Goal: Find specific page/section: Find specific page/section

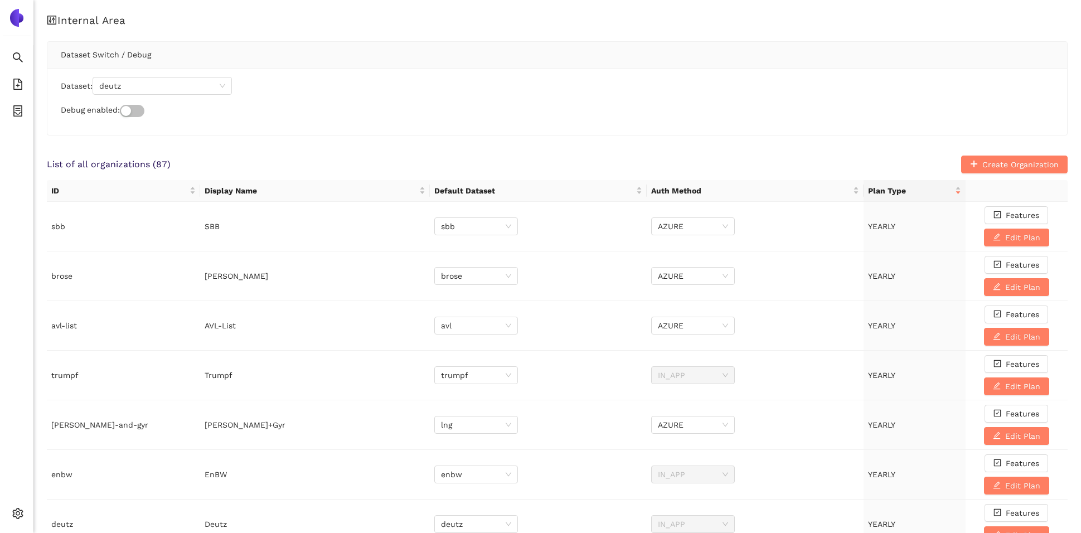
scroll to position [444, 0]
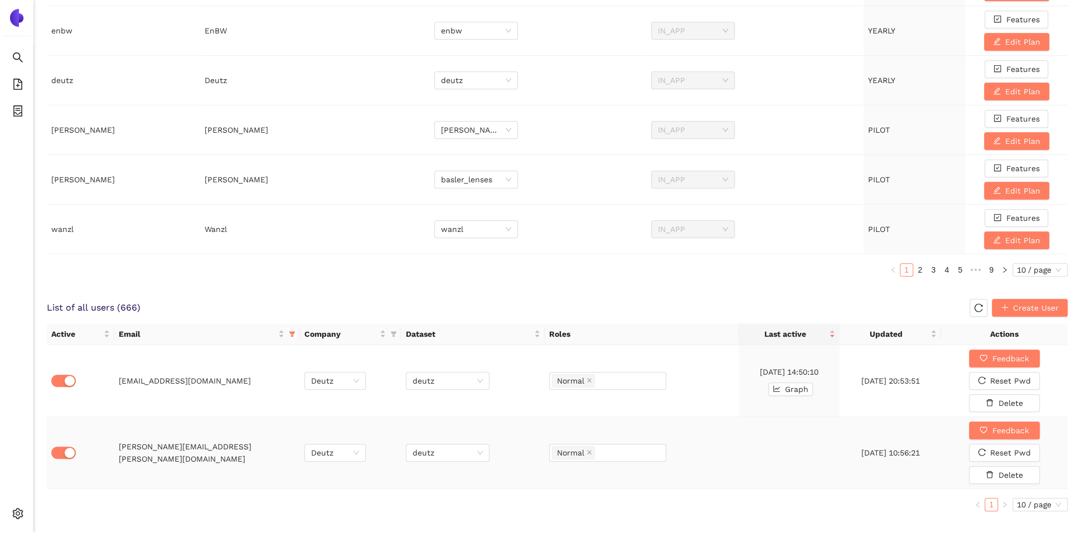
click at [42, 414] on div "Internal Area Dataset Switch / Debug Dataset: deutz Debug enabled: List of all …" at bounding box center [557, 51] width 1048 height 991
click at [294, 331] on icon "filter" at bounding box center [292, 334] width 7 height 7
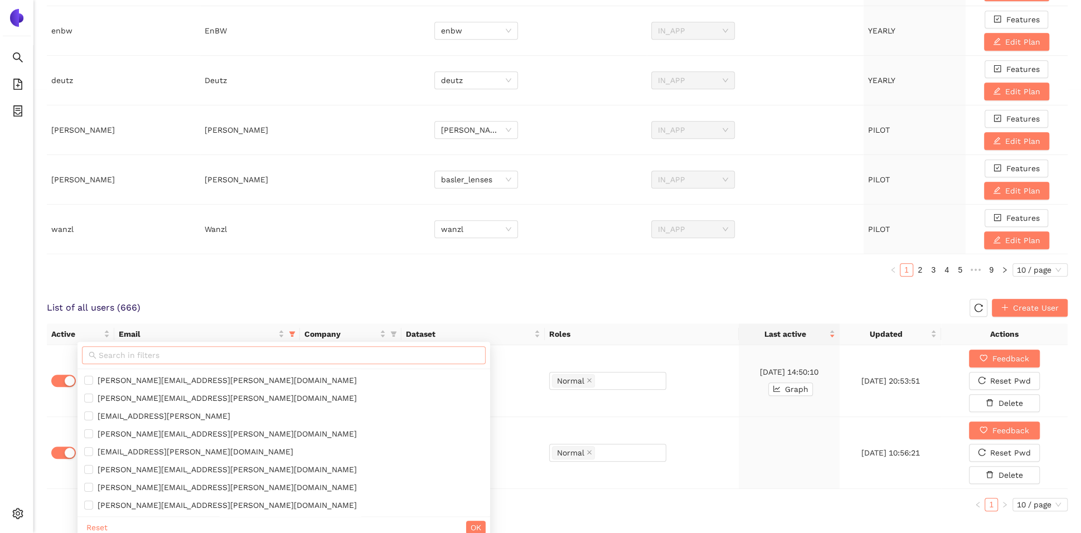
click at [224, 361] on span at bounding box center [284, 355] width 404 height 18
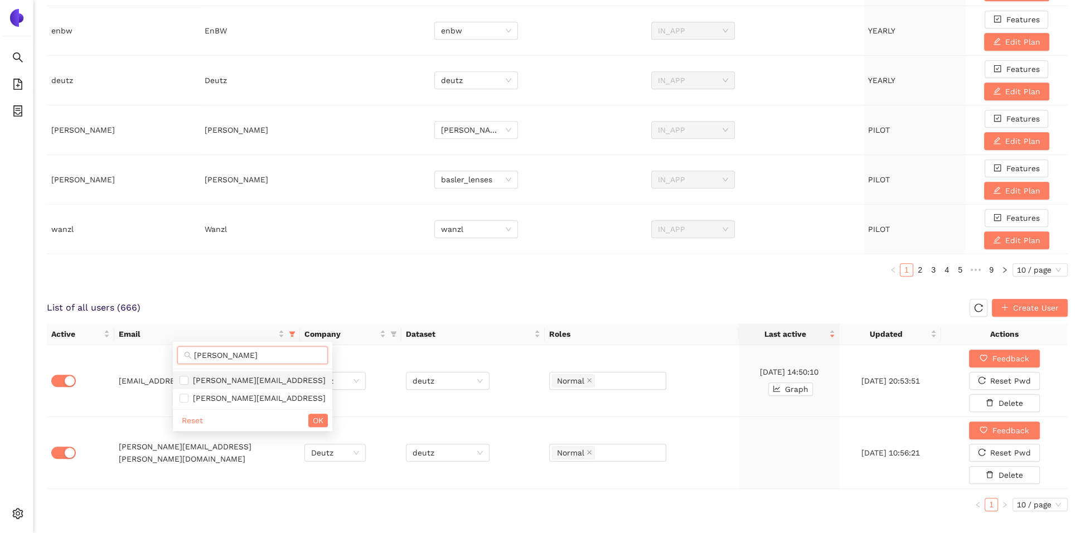
type input "henri"
click at [209, 376] on span "henri.huselstein@alpas.ai" at bounding box center [256, 380] width 137 height 9
checkbox input "true"
click at [313, 418] on span "OK" at bounding box center [318, 420] width 11 height 12
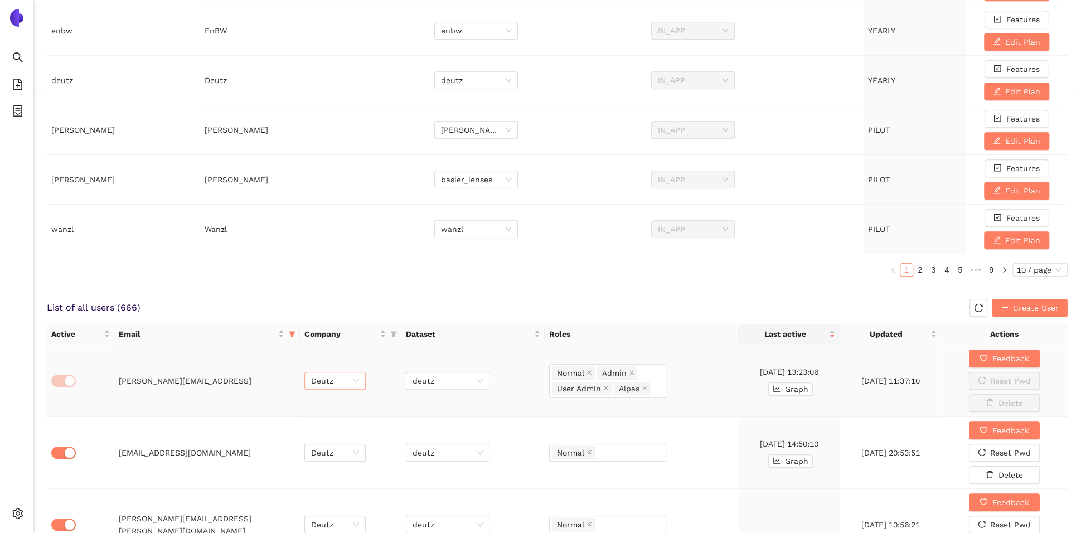
click at [360, 373] on div "Deutz" at bounding box center [334, 381] width 61 height 18
type input "zei"
click at [336, 398] on div "Zeiss" at bounding box center [335, 400] width 48 height 12
click at [456, 375] on span "deutz" at bounding box center [448, 380] width 70 height 17
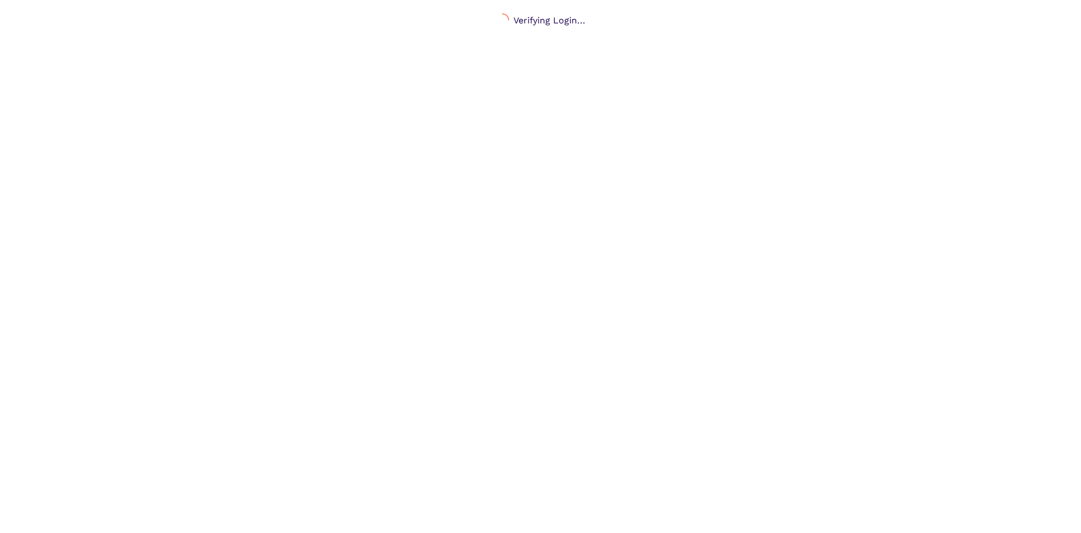
scroll to position [13, 0]
click at [19, 519] on span "setting" at bounding box center [17, 515] width 11 height 22
click at [49, 511] on icon "logout" at bounding box center [46, 515] width 8 height 8
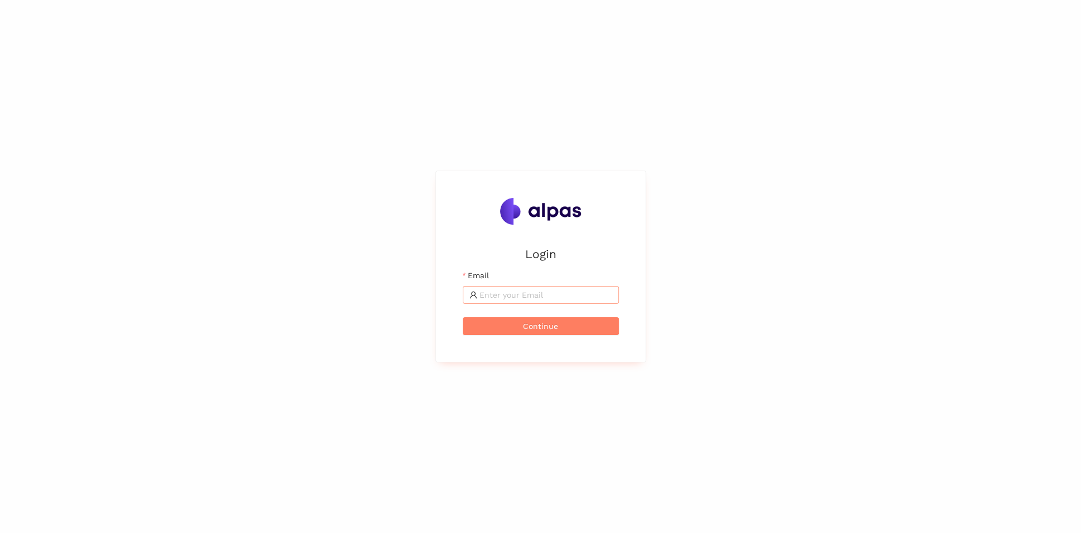
click at [554, 294] on input "Email" at bounding box center [546, 295] width 133 height 12
type input "[PERSON_NAME][EMAIL_ADDRESS]"
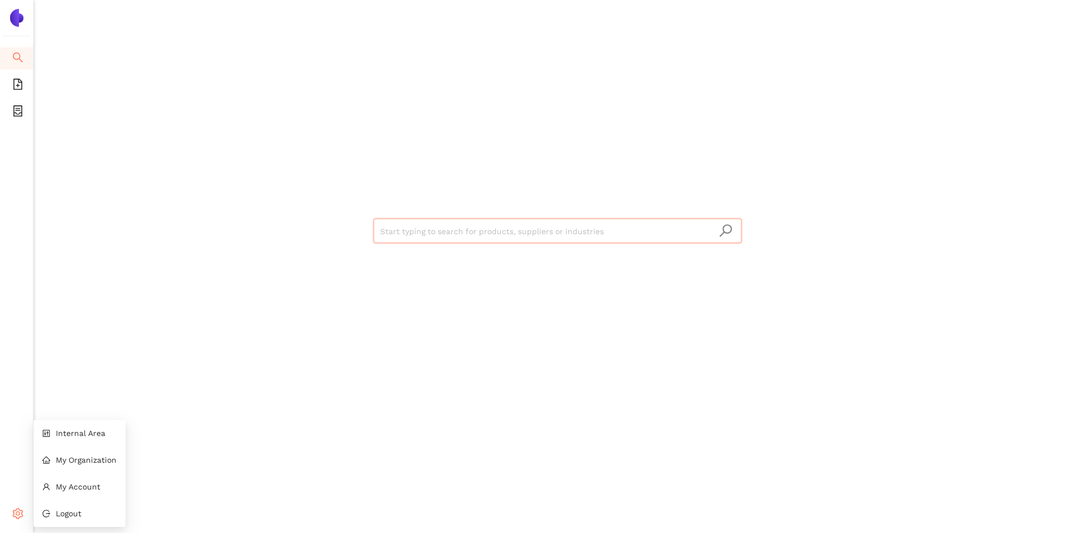
click at [11, 519] on div "Settings" at bounding box center [16, 515] width 33 height 22
click at [81, 434] on div "Start typing to search for products, suppliers or industries" at bounding box center [557, 266] width 1048 height 533
click at [74, 437] on span "Internal Area" at bounding box center [81, 433] width 50 height 9
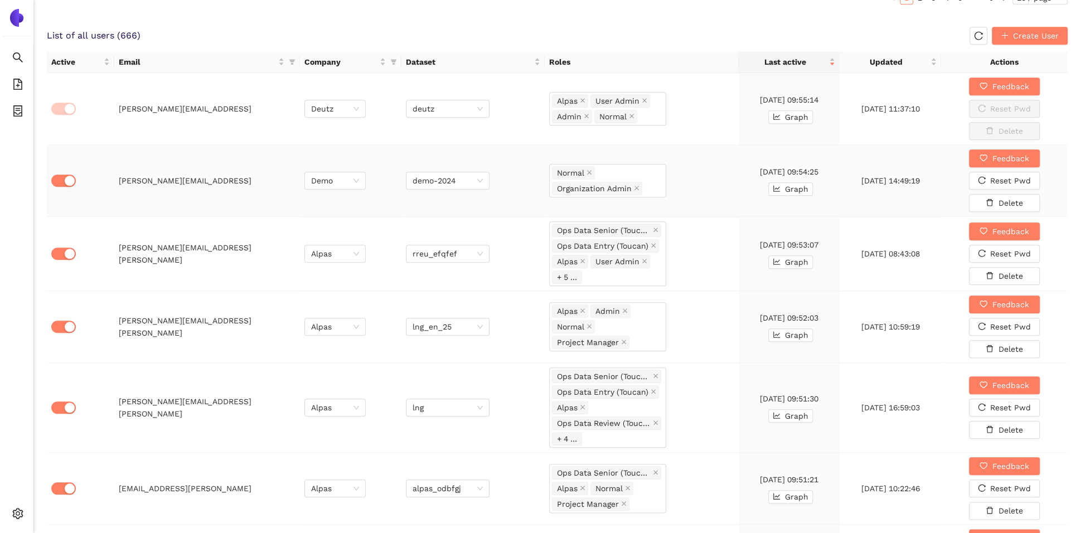
scroll to position [686, 0]
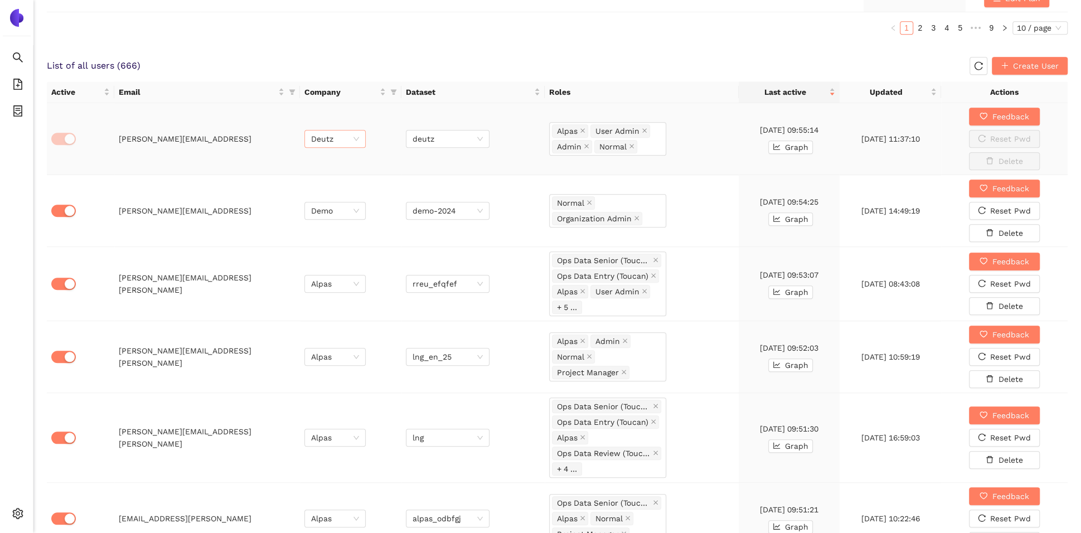
click at [353, 138] on span "Deutz" at bounding box center [335, 138] width 48 height 17
type input "zei"
click at [351, 155] on div "Zeiss" at bounding box center [335, 158] width 48 height 12
click at [440, 132] on span "deutz" at bounding box center [448, 138] width 70 height 17
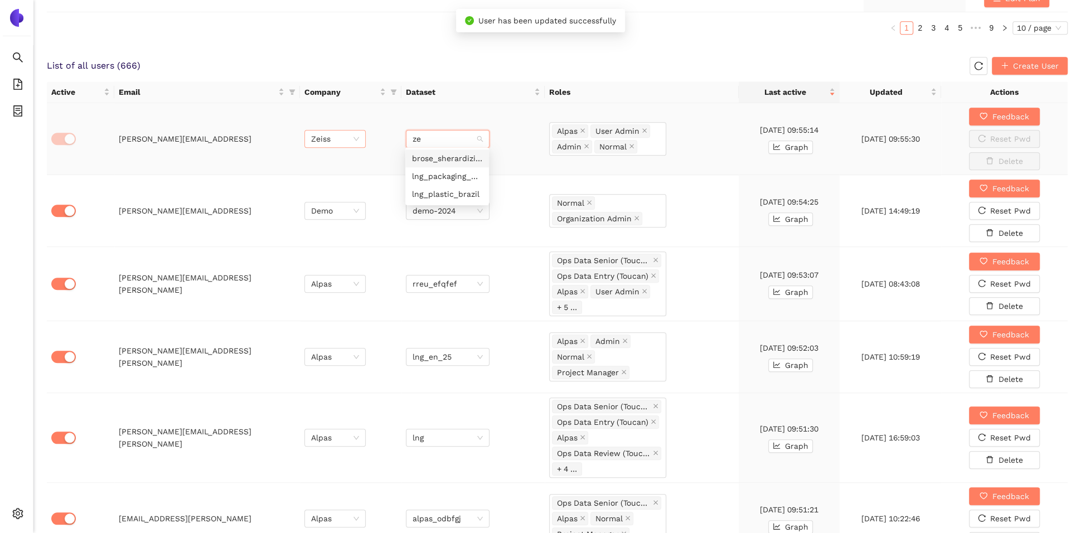
scroll to position [71, 0]
type input "zeis"
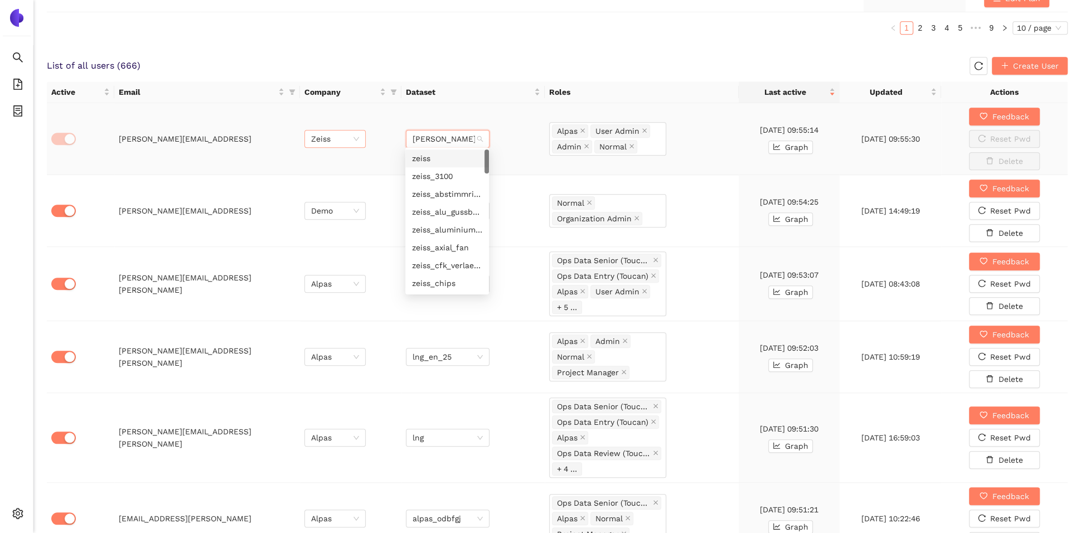
click at [451, 163] on div "zeiss" at bounding box center [447, 158] width 70 height 12
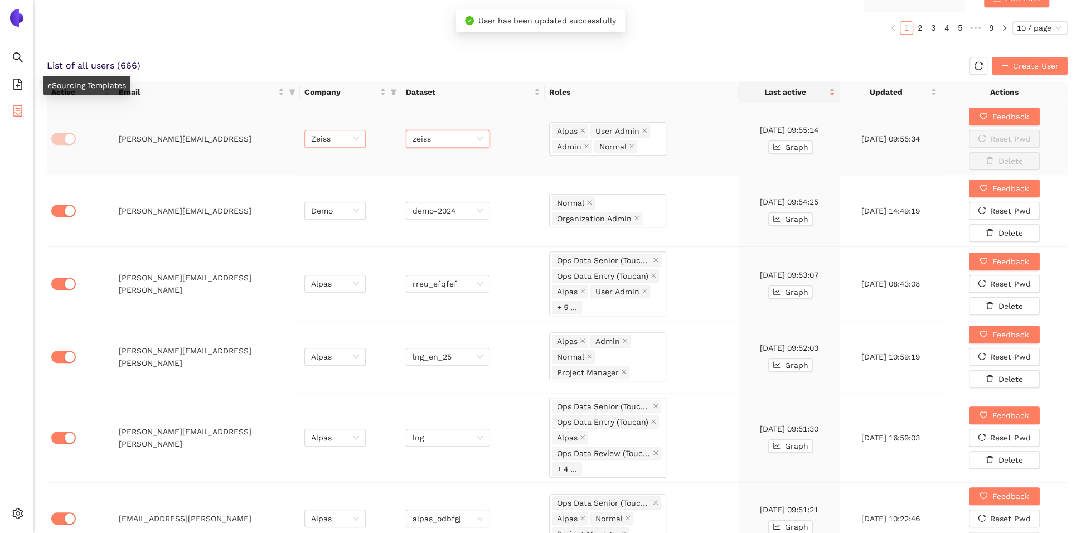
click at [19, 109] on icon "container" at bounding box center [17, 110] width 11 height 11
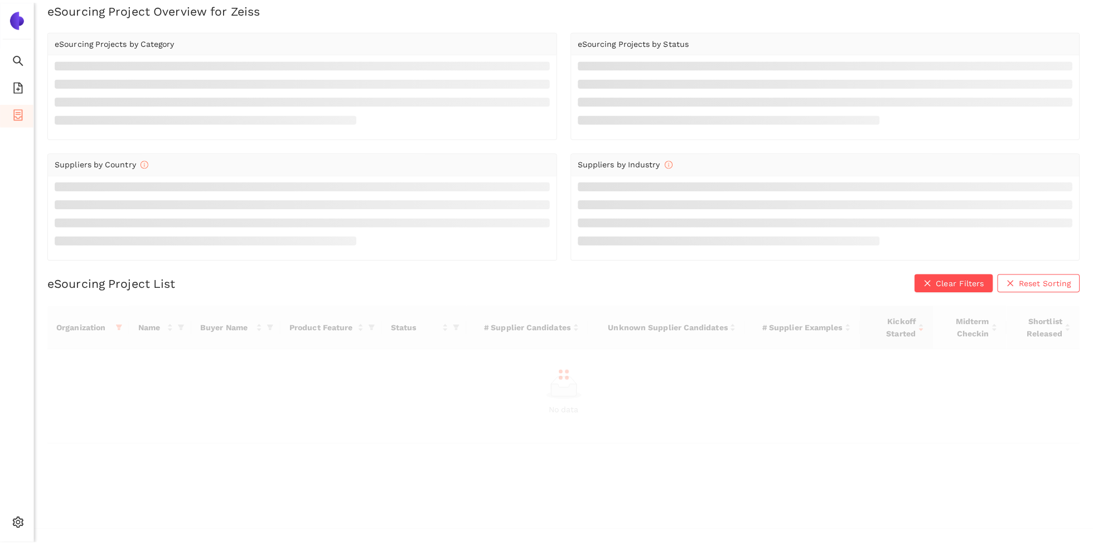
scroll to position [184, 0]
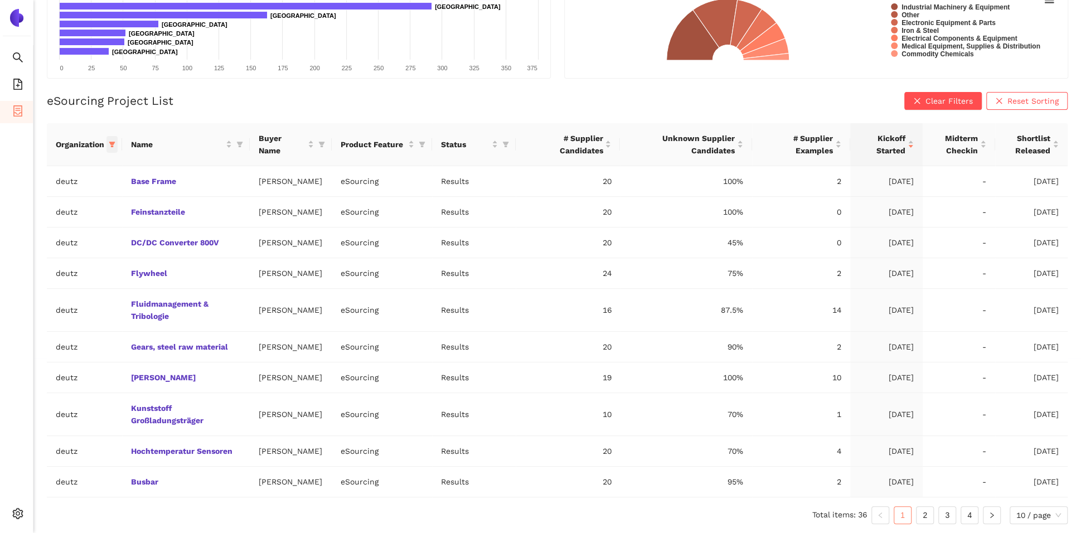
click at [112, 142] on icon "filter" at bounding box center [112, 145] width 6 height 6
click at [81, 161] on input "text" at bounding box center [78, 167] width 98 height 12
type input "zeis"
click at [62, 170] on div "zeis" at bounding box center [63, 166] width 110 height 27
click at [59, 183] on li "zeiss" at bounding box center [63, 192] width 110 height 18
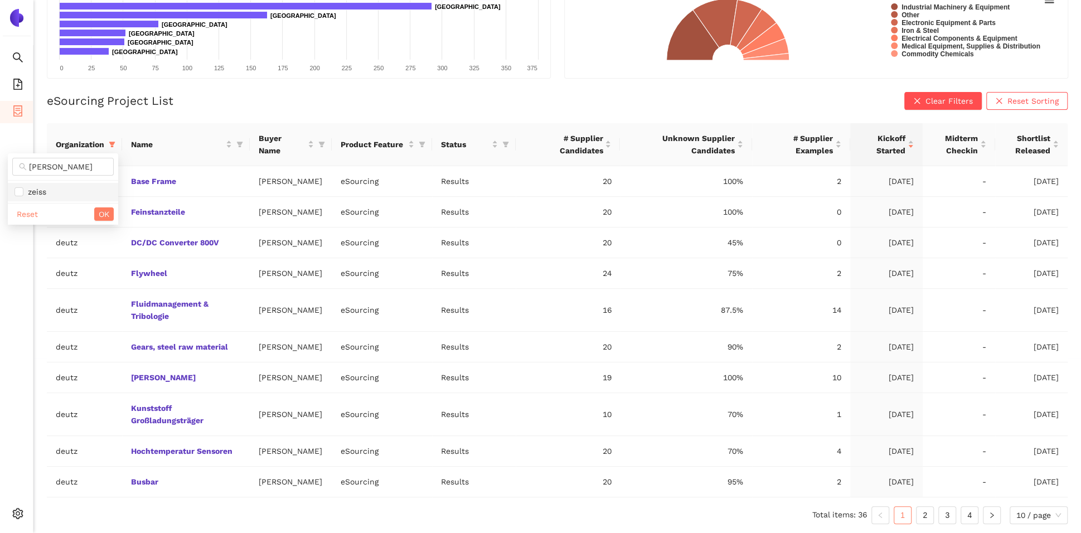
checkbox input "true"
click at [71, 161] on input "zeis" at bounding box center [68, 167] width 78 height 12
type input "deu"
click at [62, 186] on span "deutz" at bounding box center [62, 192] width 97 height 12
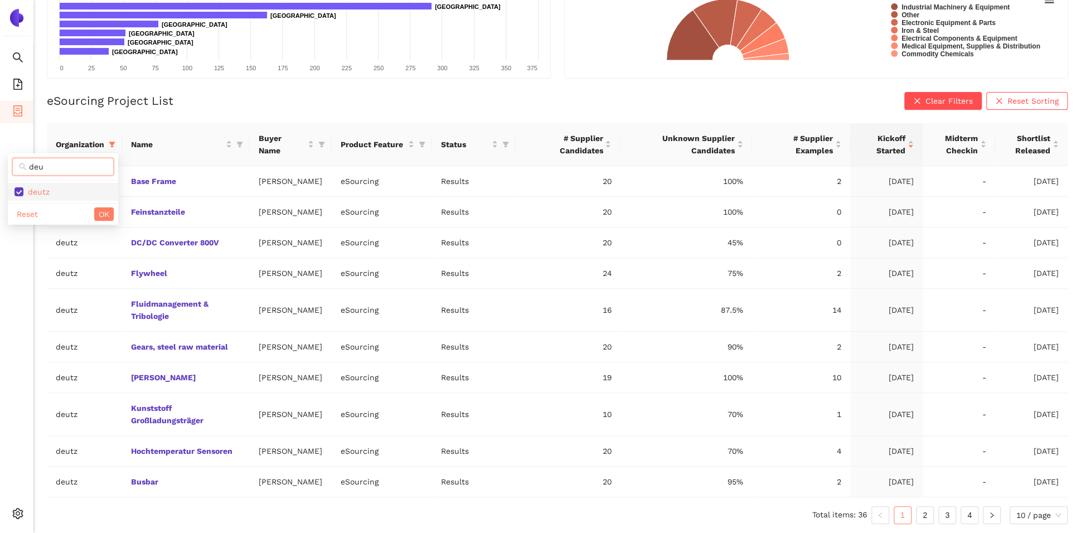
checkbox input "false"
click at [106, 208] on span "OK" at bounding box center [104, 214] width 11 height 12
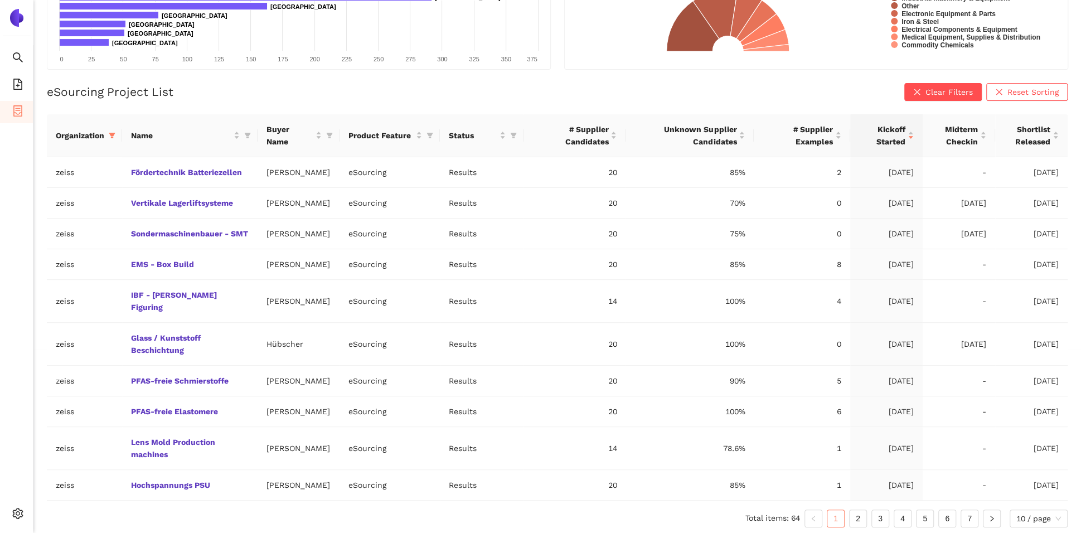
click at [263, 102] on div "eSourcing Project List Clear Filters Reset Sorting Organization Name Buyer Name…" at bounding box center [557, 309] width 1021 height 453
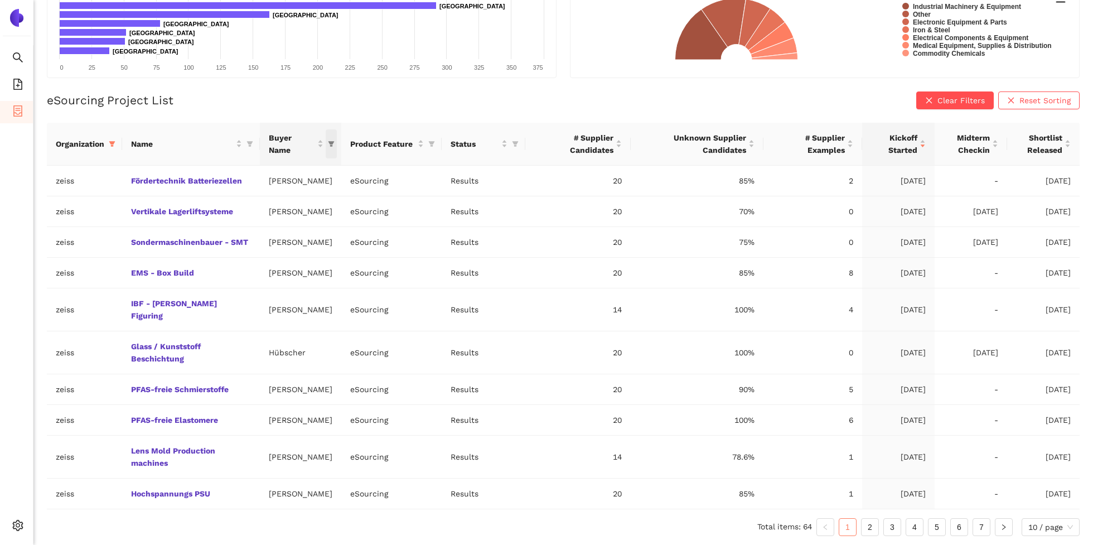
click at [333, 141] on icon "filter" at bounding box center [331, 144] width 6 height 6
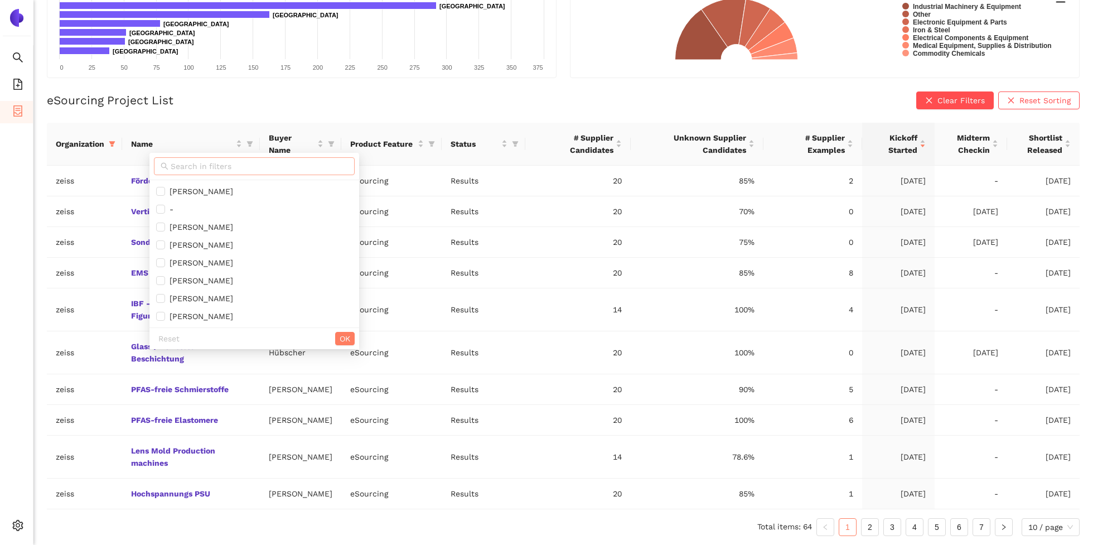
click at [303, 160] on input "text" at bounding box center [259, 166] width 177 height 12
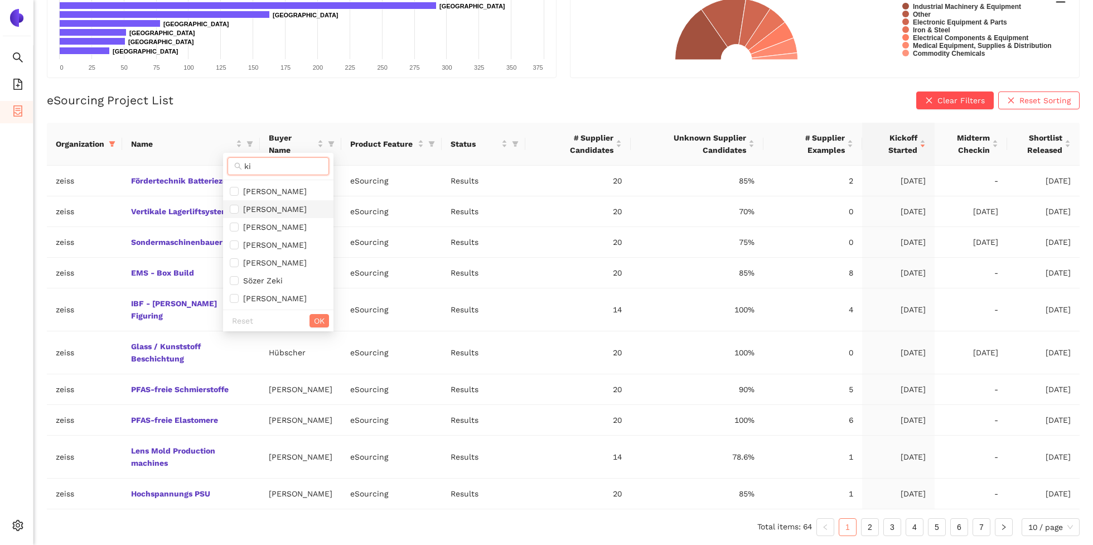
type input "ki"
click at [289, 205] on span "Christian Kirchner" at bounding box center [273, 209] width 68 height 9
checkbox input "true"
click at [320, 315] on span "OK" at bounding box center [319, 320] width 11 height 12
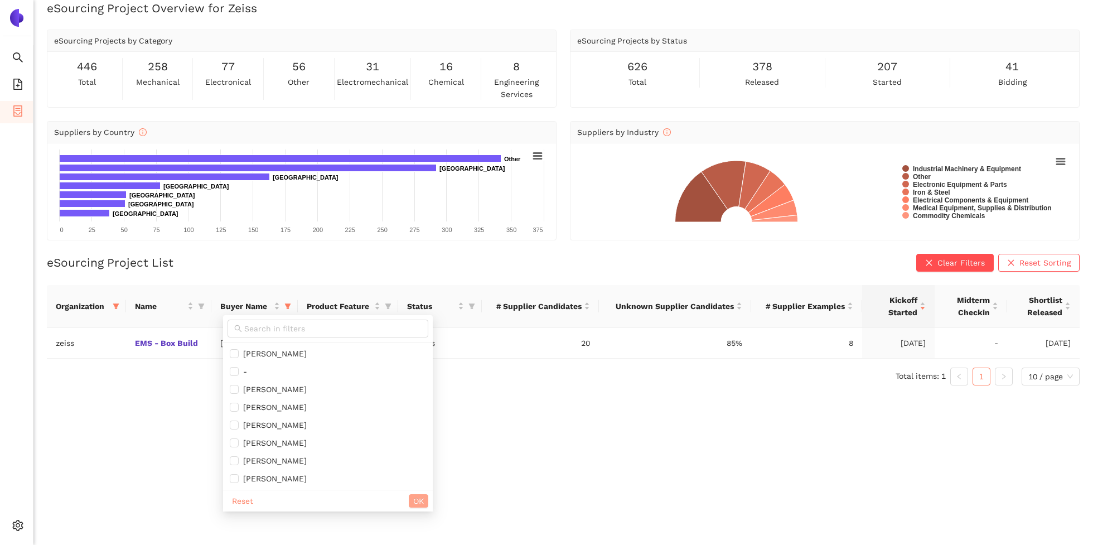
scroll to position [13, 0]
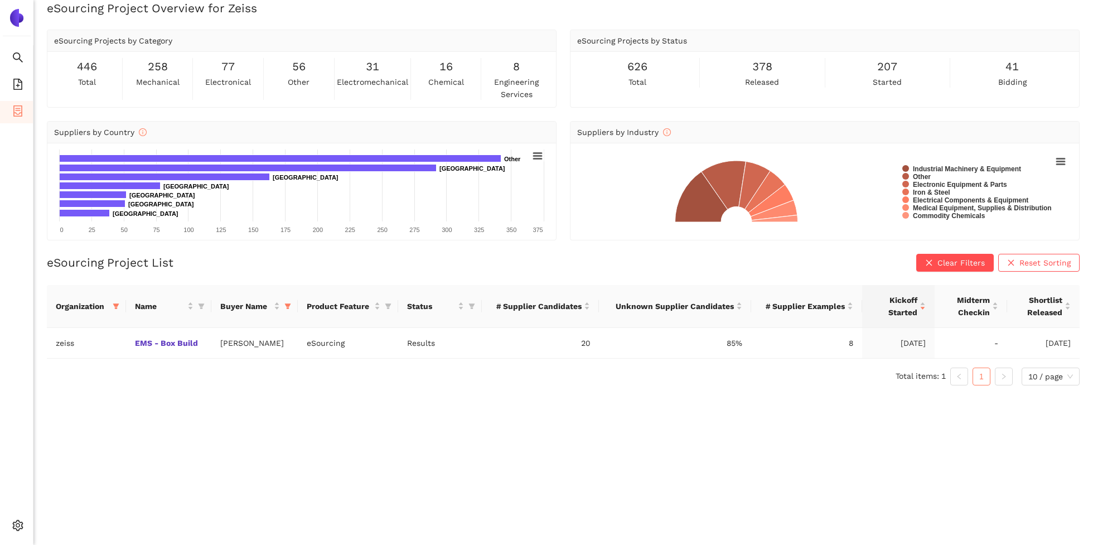
click at [366, 425] on div "eSourcing Project Overview for Zeiss eSourcing Projects by Category 446 total 2…" at bounding box center [562, 272] width 1059 height 545
click at [289, 304] on icon "filter" at bounding box center [287, 306] width 6 height 6
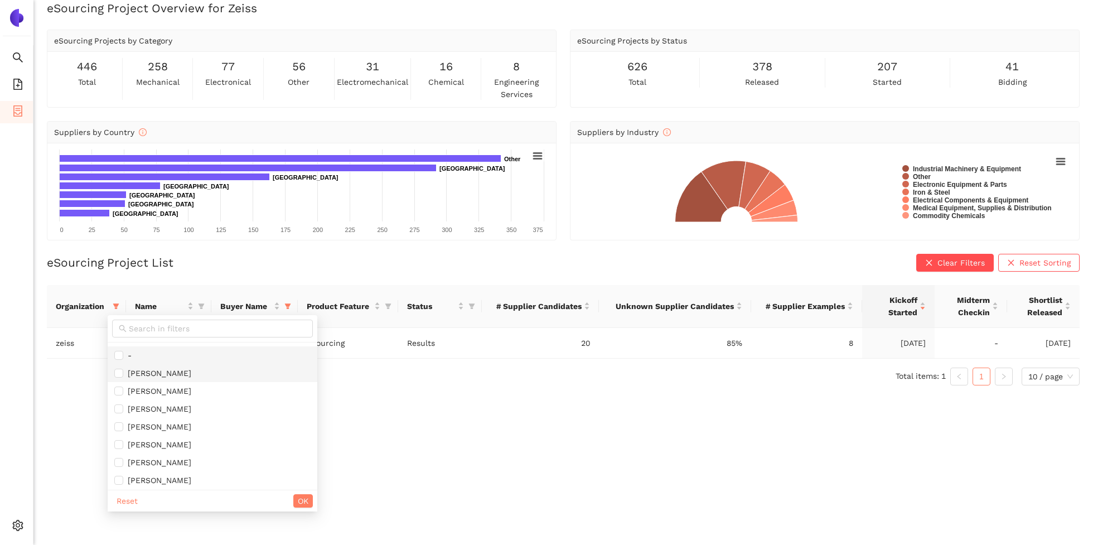
scroll to position [0, 0]
click at [128, 495] on span "Reset" at bounding box center [127, 501] width 21 height 12
checkbox input "false"
click at [298, 501] on span "OK" at bounding box center [303, 501] width 11 height 12
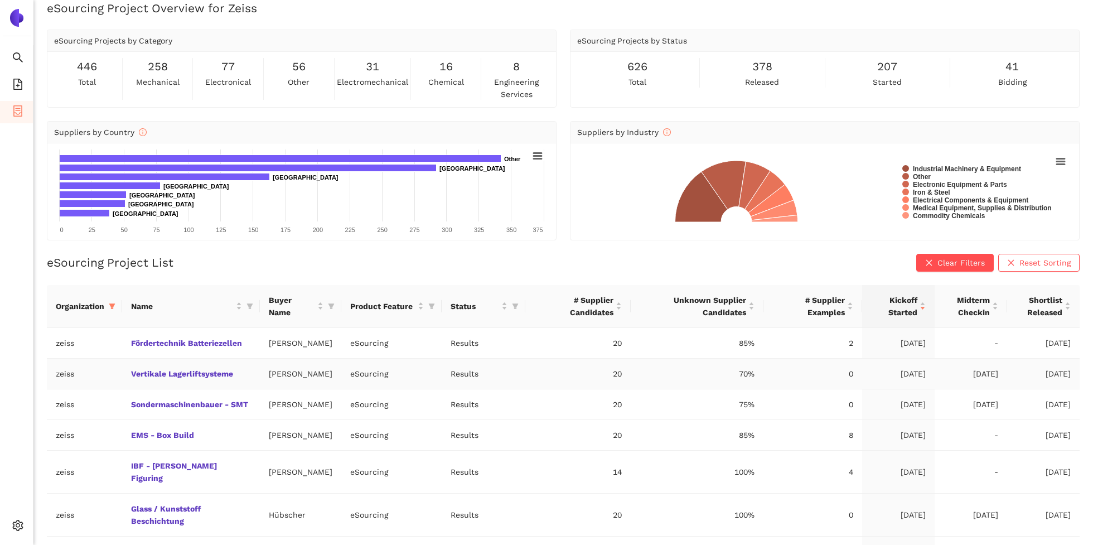
scroll to position [184, 0]
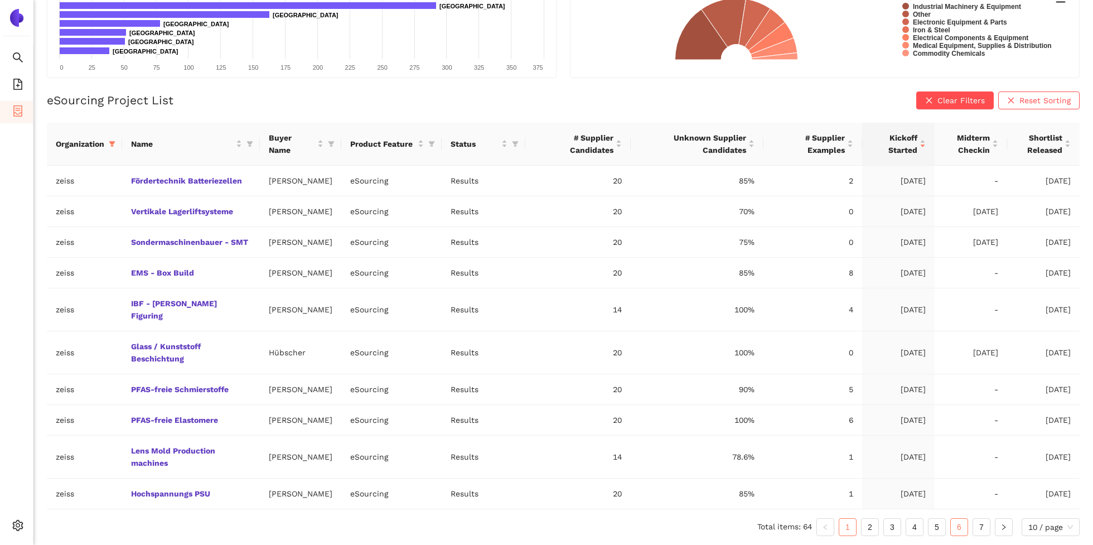
click at [960, 529] on link "6" at bounding box center [959, 527] width 17 height 17
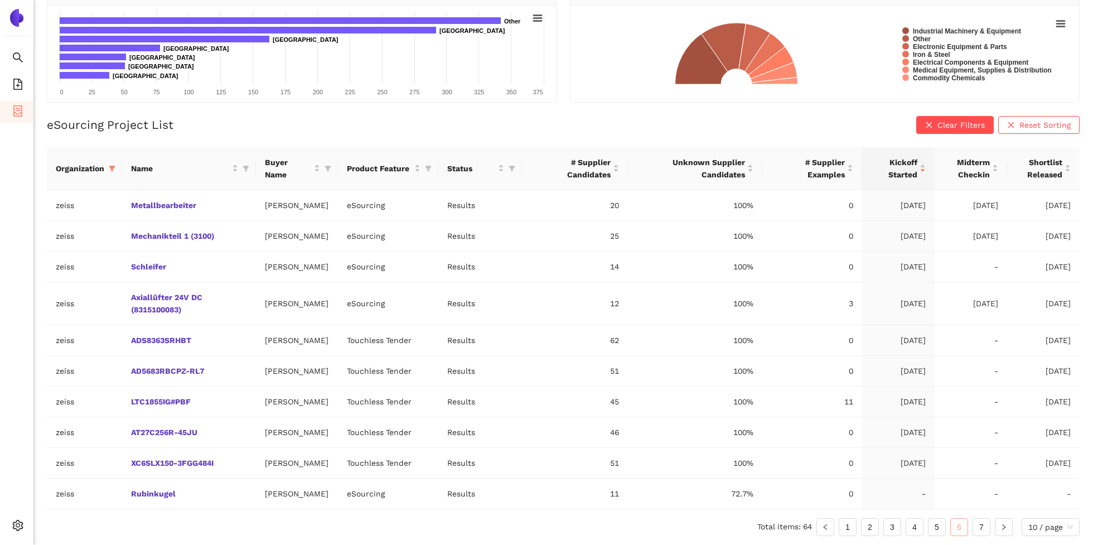
scroll to position [159, 0]
click at [936, 526] on link "5" at bounding box center [936, 527] width 17 height 17
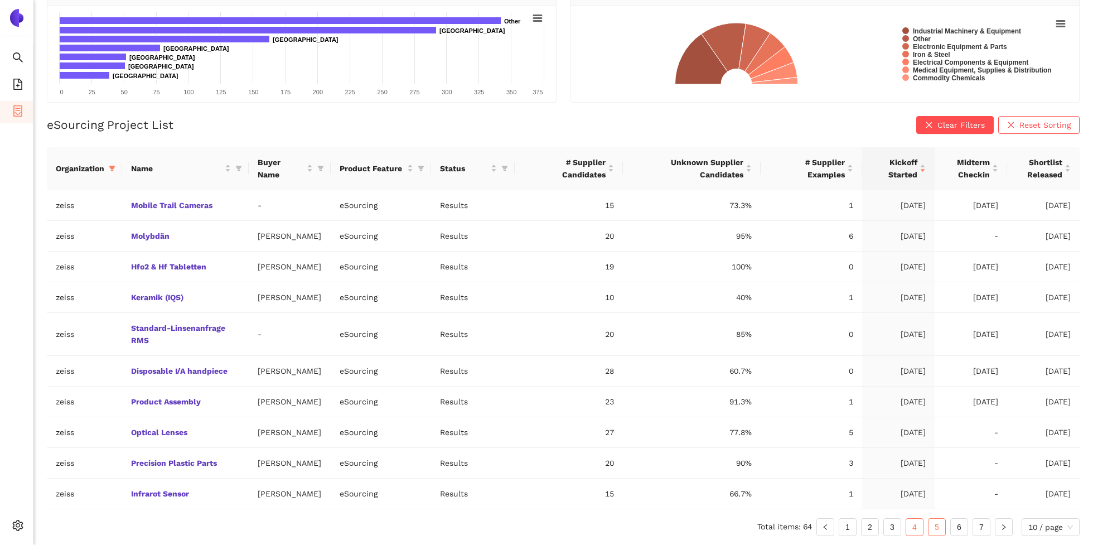
click at [915, 529] on link "4" at bounding box center [914, 527] width 17 height 17
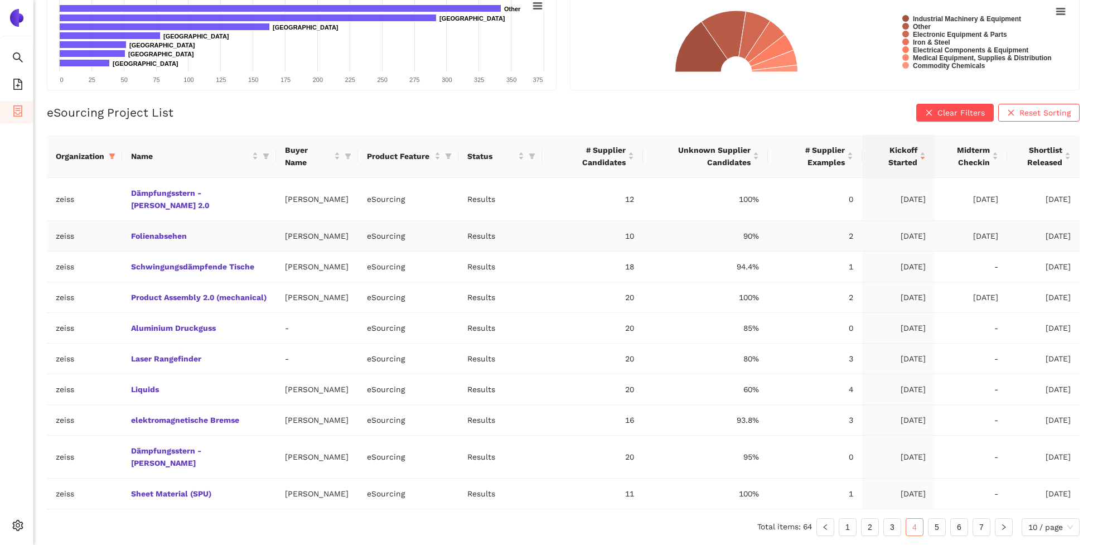
scroll to position [172, 0]
click at [887, 529] on link "3" at bounding box center [892, 527] width 17 height 17
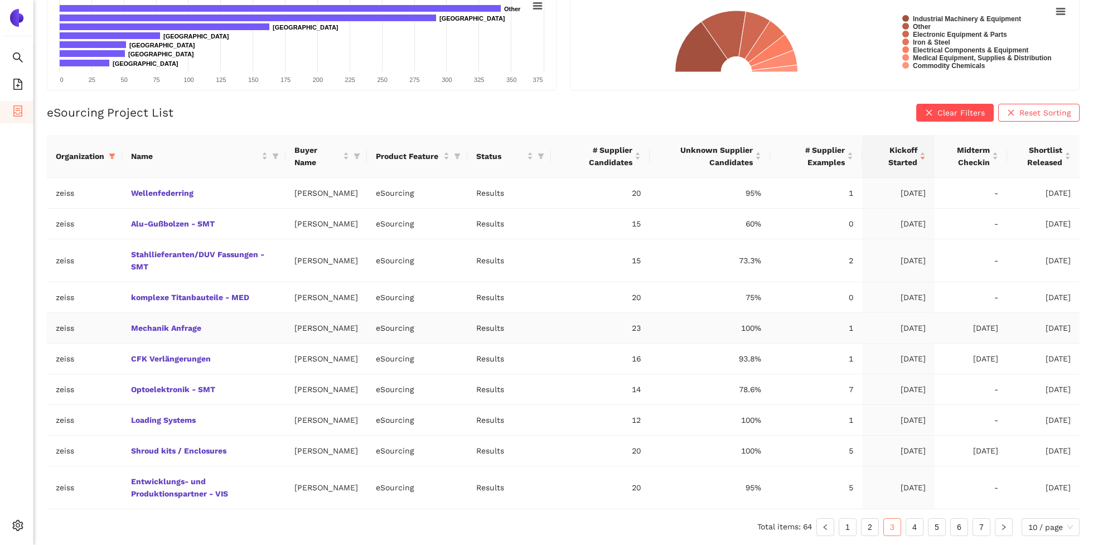
scroll to position [184, 0]
click at [866, 524] on link "2" at bounding box center [869, 527] width 17 height 17
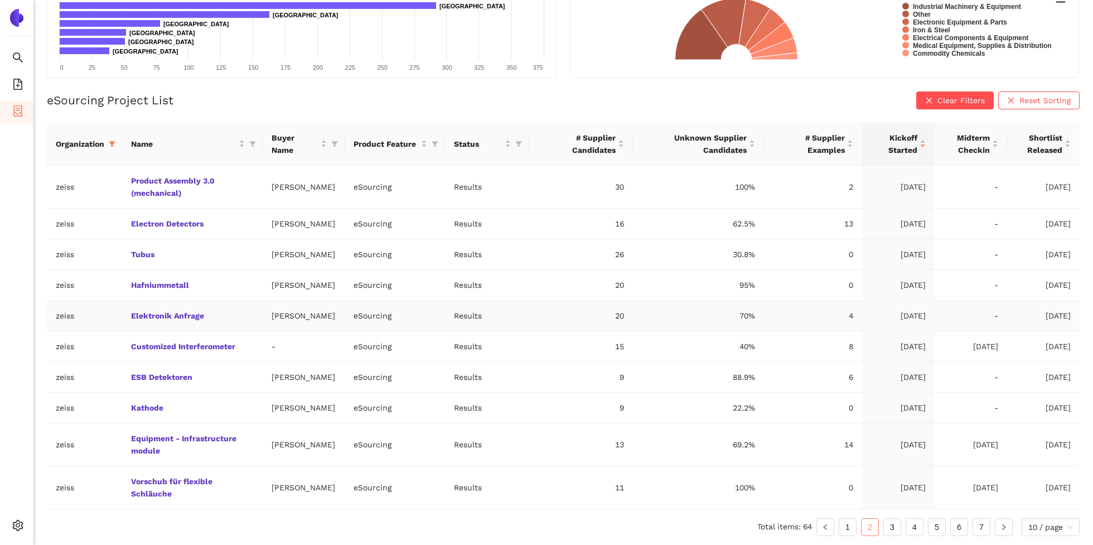
scroll to position [196, 0]
click at [850, 522] on link "1" at bounding box center [847, 527] width 17 height 17
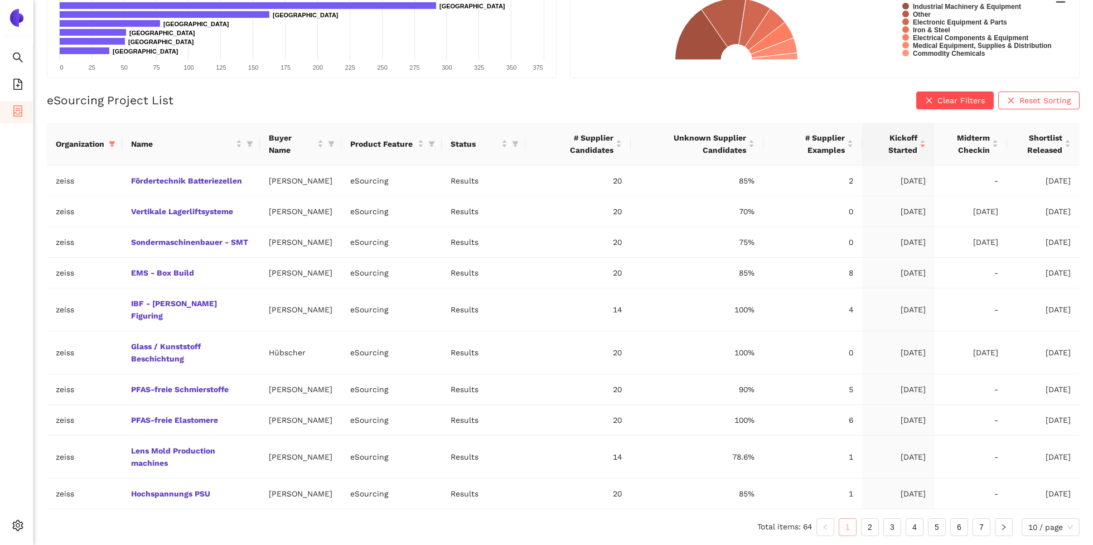
scroll to position [184, 0]
click at [863, 525] on link "2" at bounding box center [869, 527] width 17 height 17
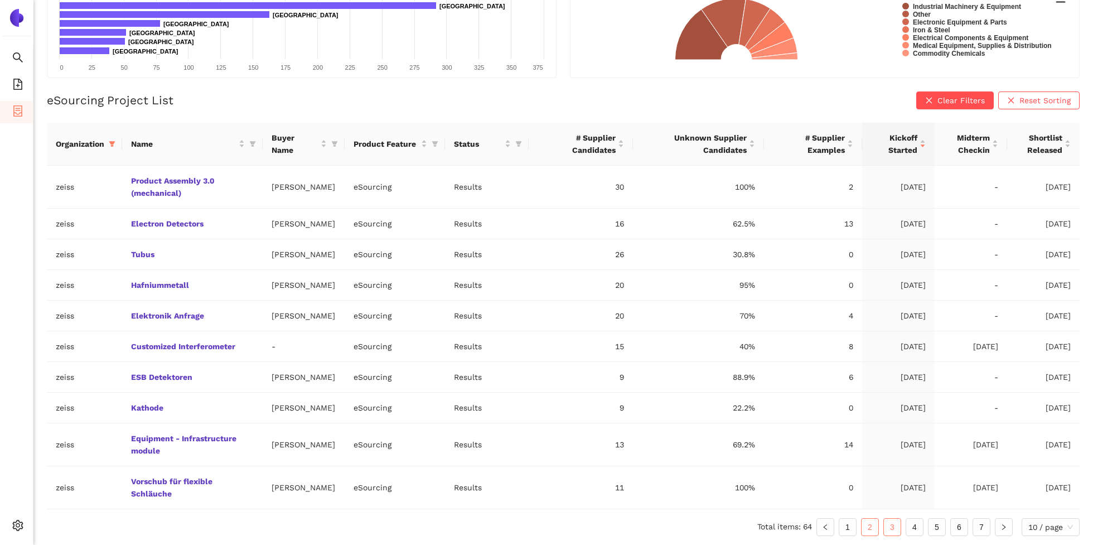
click at [889, 526] on link "3" at bounding box center [892, 527] width 17 height 17
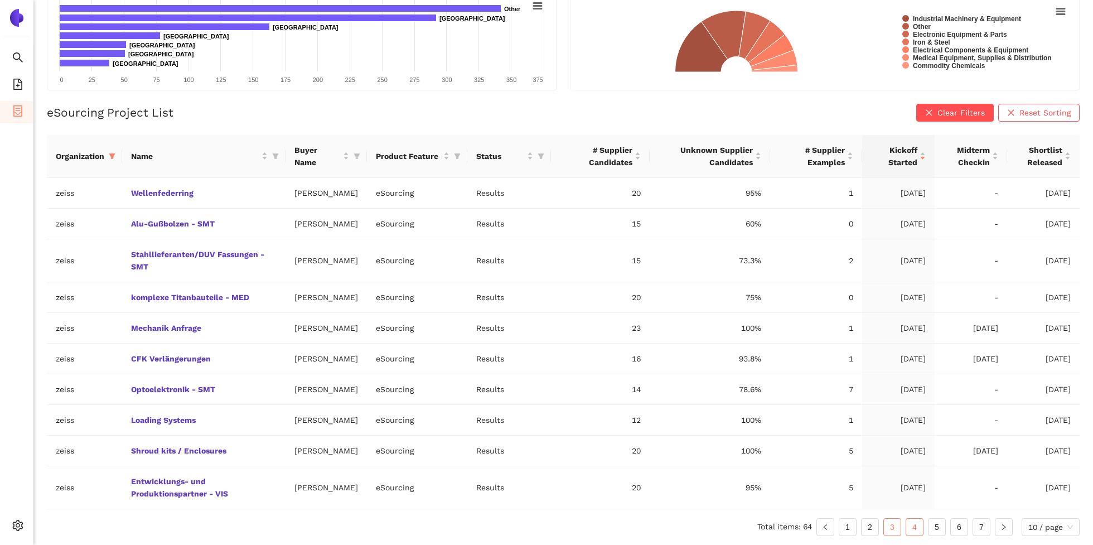
click at [914, 527] on link "4" at bounding box center [914, 527] width 17 height 17
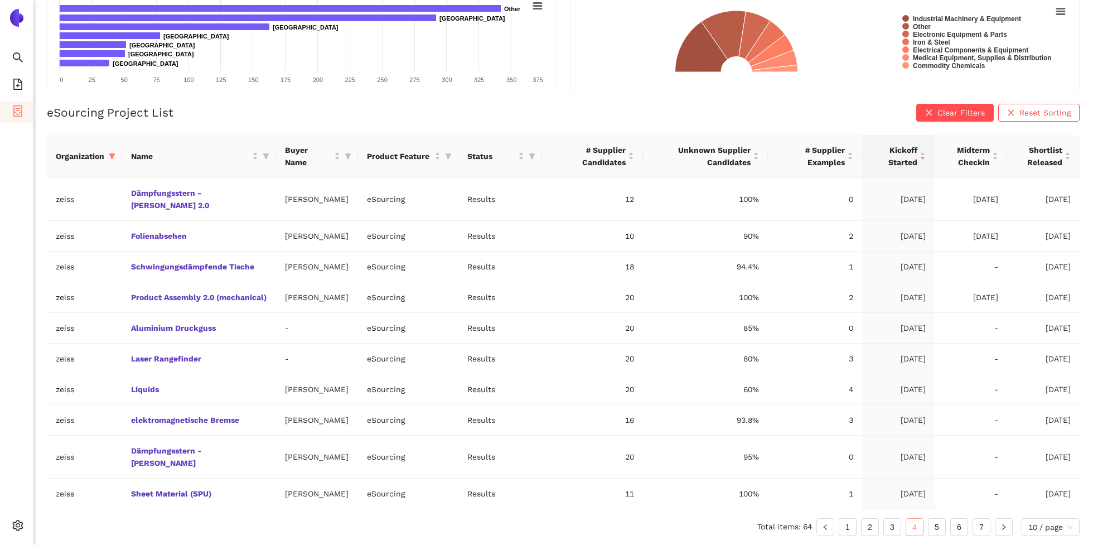
scroll to position [172, 0]
click at [0, 0] on link "Aluminium Druckguss" at bounding box center [0, 0] width 0 height 0
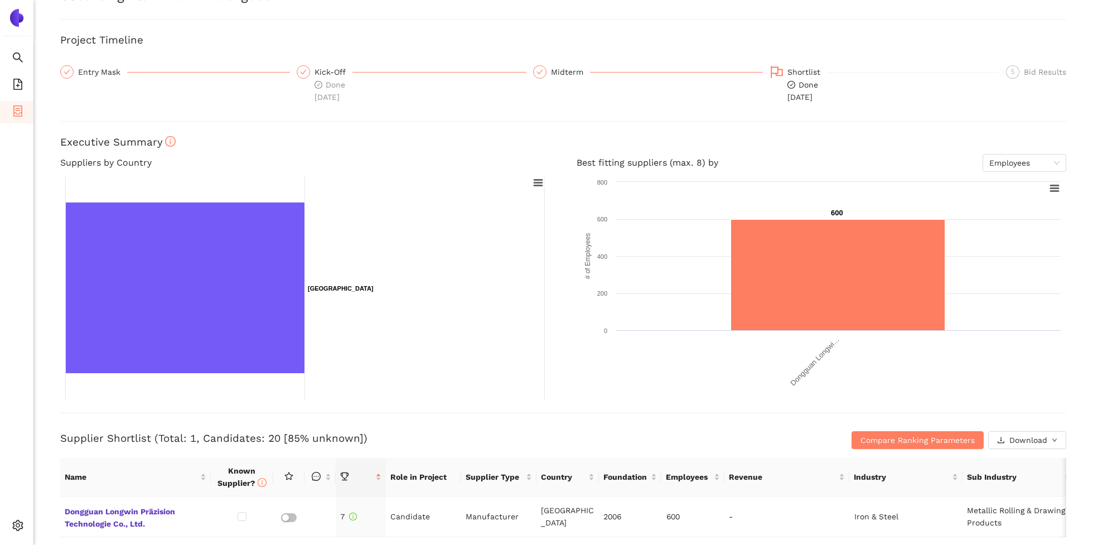
scroll to position [56, 0]
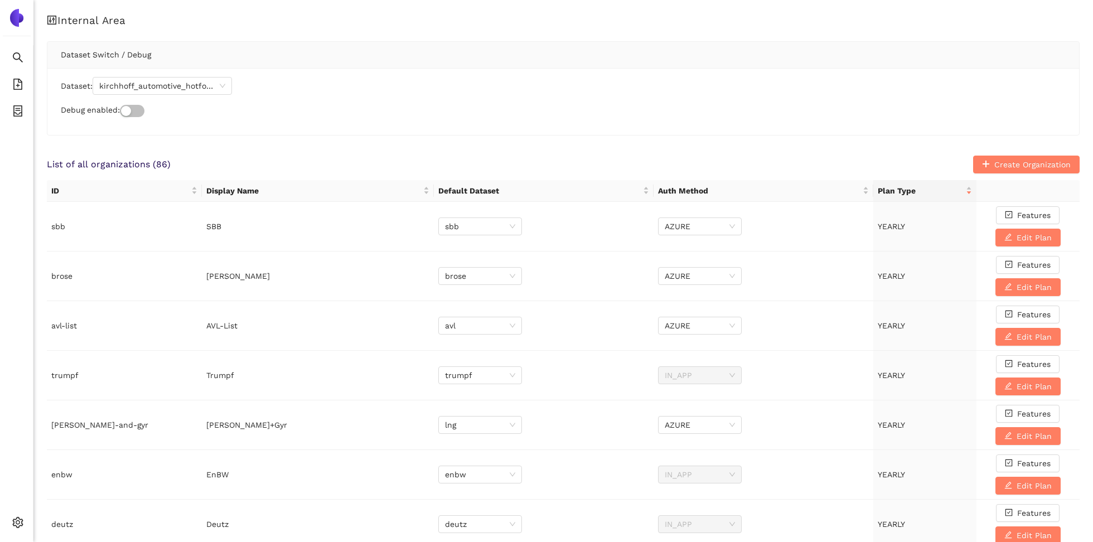
scroll to position [374, 0]
